Goal: Information Seeking & Learning: Check status

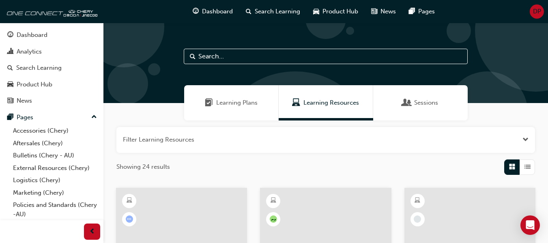
click at [392, 96] on div "Sessions" at bounding box center [420, 102] width 95 height 35
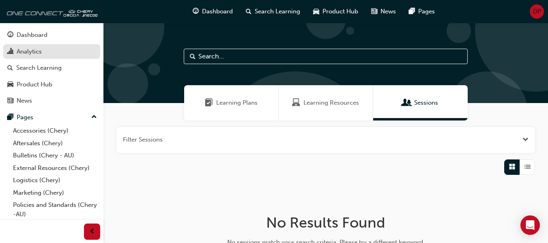
click at [51, 51] on div "Analytics" at bounding box center [51, 52] width 89 height 10
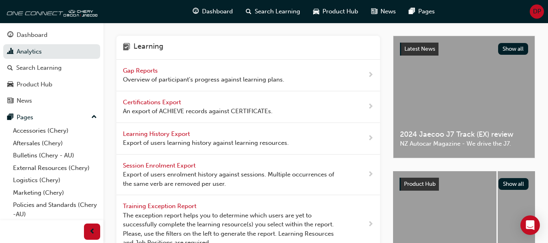
click at [165, 77] on span "Overview of participant's progress against learning plans." at bounding box center [204, 79] width 162 height 9
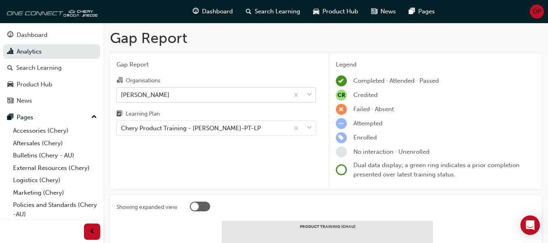
click at [194, 95] on div "[PERSON_NAME]" at bounding box center [203, 95] width 172 height 14
click at [122, 95] on input "Organisations [PERSON_NAME]" at bounding box center [121, 94] width 1 height 7
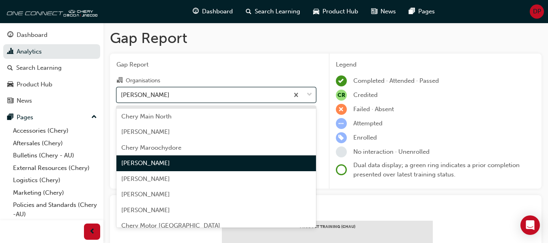
scroll to position [882, 0]
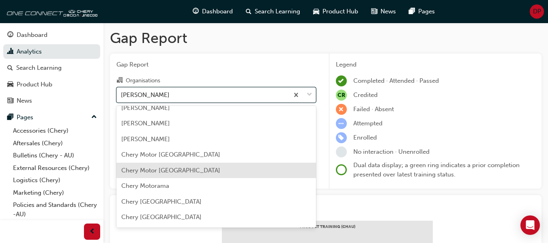
click at [203, 158] on div "Chery Motor [GEOGRAPHIC_DATA]" at bounding box center [216, 155] width 200 height 16
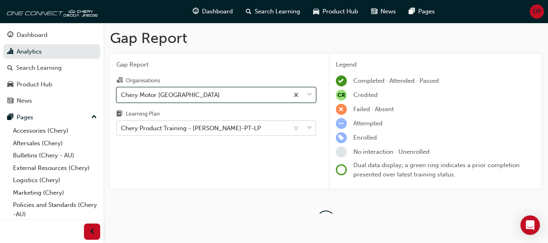
click at [207, 128] on div "Chery Product Training - [PERSON_NAME]-PT-LP" at bounding box center [203, 128] width 172 height 14
click at [122, 128] on input "Learning Plan Chery Product Training - [PERSON_NAME]-PT-LP" at bounding box center [121, 128] width 1 height 7
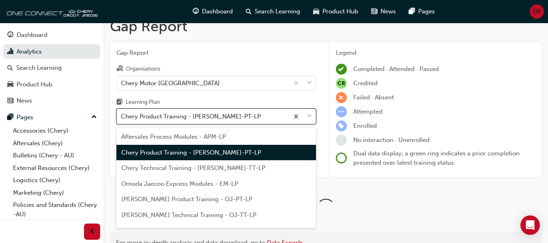
scroll to position [12, 0]
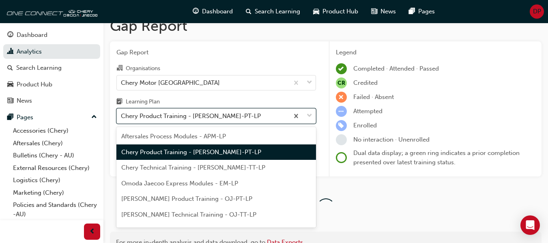
click at [222, 150] on span "Chery Product Training - [PERSON_NAME]-PT-LP" at bounding box center [191, 152] width 140 height 7
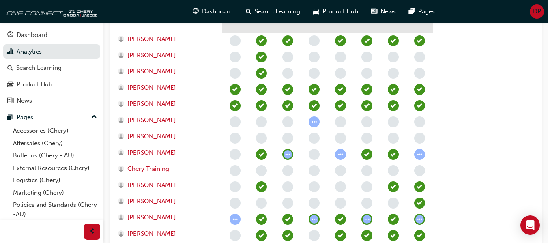
scroll to position [296, 0]
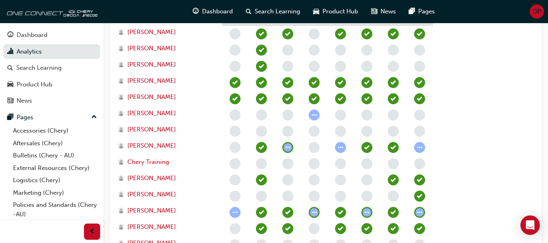
click at [235, 227] on span "learningRecordVerb_NONE-icon" at bounding box center [235, 228] width 11 height 11
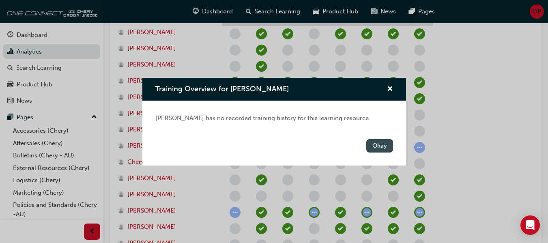
click at [375, 141] on button "Okay" at bounding box center [379, 145] width 27 height 13
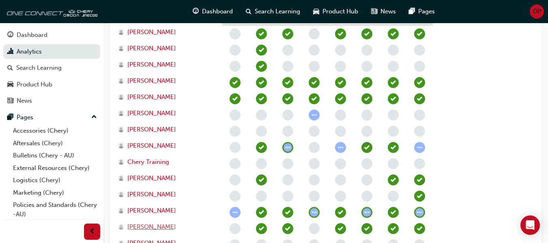
click at [147, 227] on span "[PERSON_NAME]" at bounding box center [151, 226] width 49 height 9
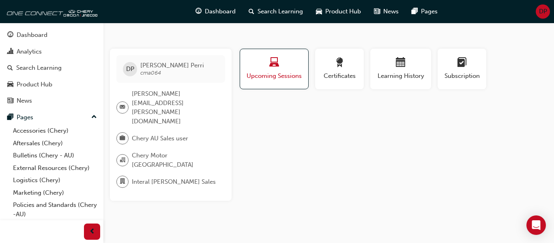
click at [281, 76] on span "Upcoming Sessions" at bounding box center [274, 75] width 56 height 9
click at [274, 69] on span "laptop-icon" at bounding box center [274, 63] width 10 height 11
click at [335, 124] on div "Profile Upcoming Sessions Certificates Learning History Subscription DP [PERSON…" at bounding box center [393, 125] width 310 height 152
click at [449, 59] on div "button" at bounding box center [462, 64] width 37 height 13
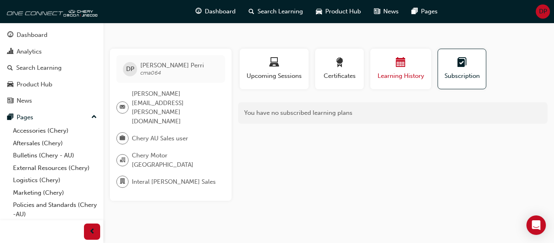
click at [413, 62] on div "button" at bounding box center [401, 64] width 49 height 13
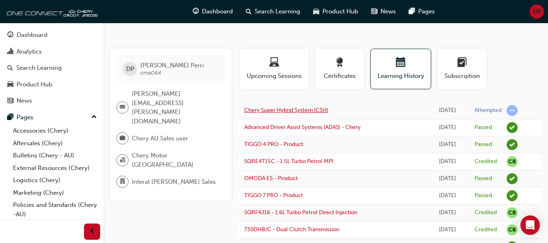
click at [302, 107] on link "Chery Super Hybrid System (CSH)" at bounding box center [286, 110] width 84 height 7
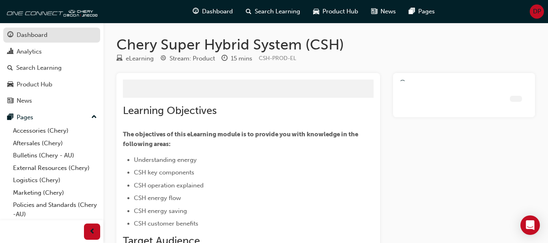
click at [44, 37] on div "Dashboard" at bounding box center [32, 34] width 31 height 9
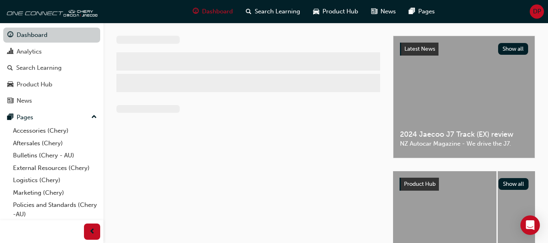
click at [52, 34] on link "Dashboard" at bounding box center [51, 35] width 97 height 15
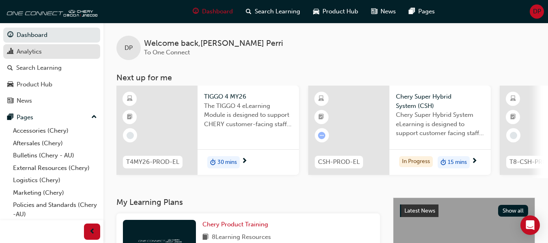
click at [58, 50] on div "Analytics" at bounding box center [51, 52] width 89 height 10
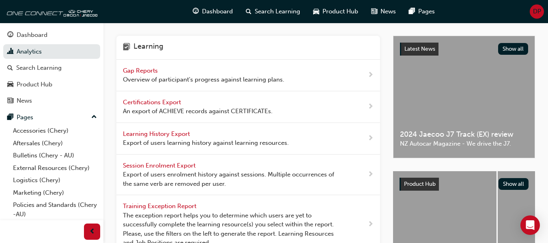
click at [164, 77] on span "Overview of participant's progress against learning plans." at bounding box center [204, 79] width 162 height 9
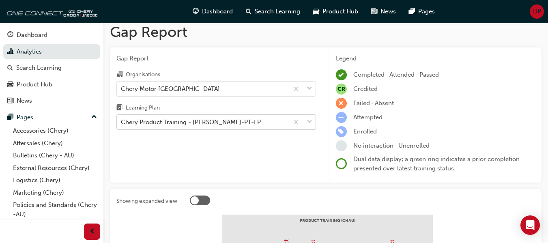
click at [202, 131] on div "Gap Report Organisations Chery Motor [GEOGRAPHIC_DATA] Learning Plan Chery Prod…" at bounding box center [216, 115] width 213 height 136
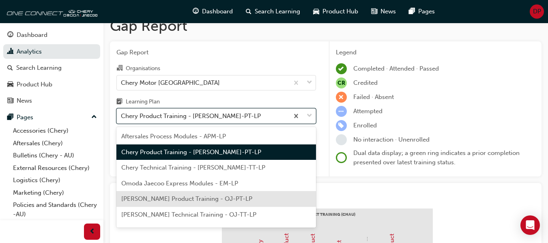
scroll to position [12, 0]
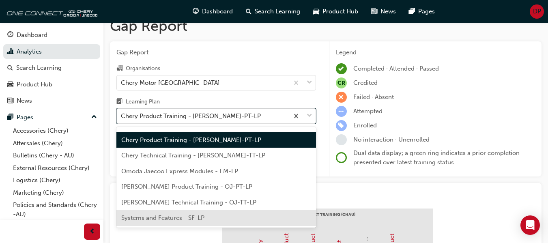
click at [192, 216] on span "Systems and Features - SF-LP" at bounding box center [162, 217] width 83 height 7
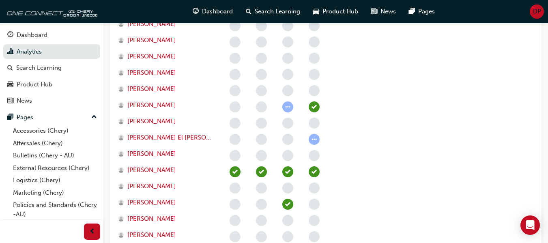
scroll to position [418, 0]
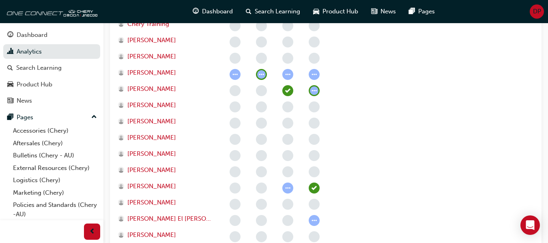
click at [320, 87] on div at bounding box center [314, 91] width 26 height 16
click at [315, 91] on span "learningRecordVerb_ATTEMPT-icon" at bounding box center [314, 90] width 11 height 11
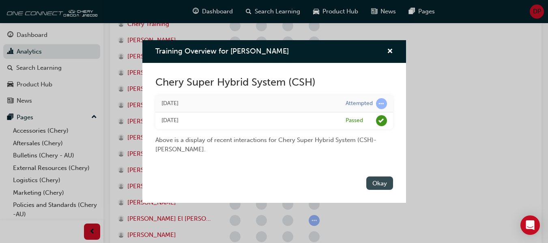
click at [378, 179] on button "Okay" at bounding box center [379, 183] width 27 height 13
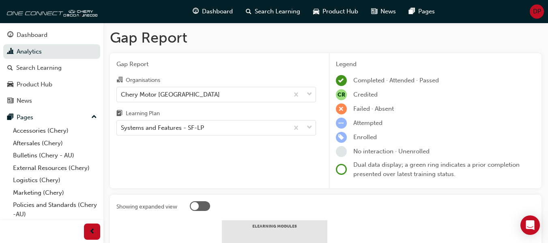
scroll to position [0, 0]
click at [256, 73] on div "Gap Report Organisations Chery Motor [GEOGRAPHIC_DATA] Learning Plan Systems an…" at bounding box center [216, 122] width 213 height 136
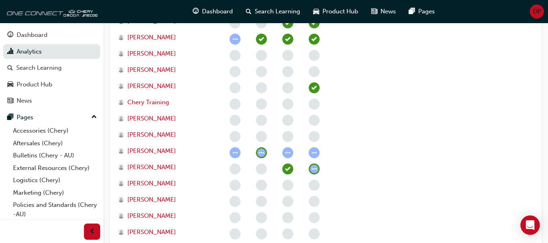
scroll to position [365, 0]
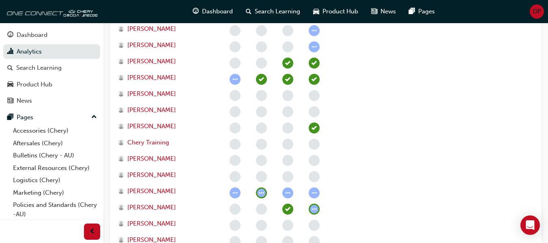
scroll to position [284, 0]
